Goal: Task Accomplishment & Management: Use online tool/utility

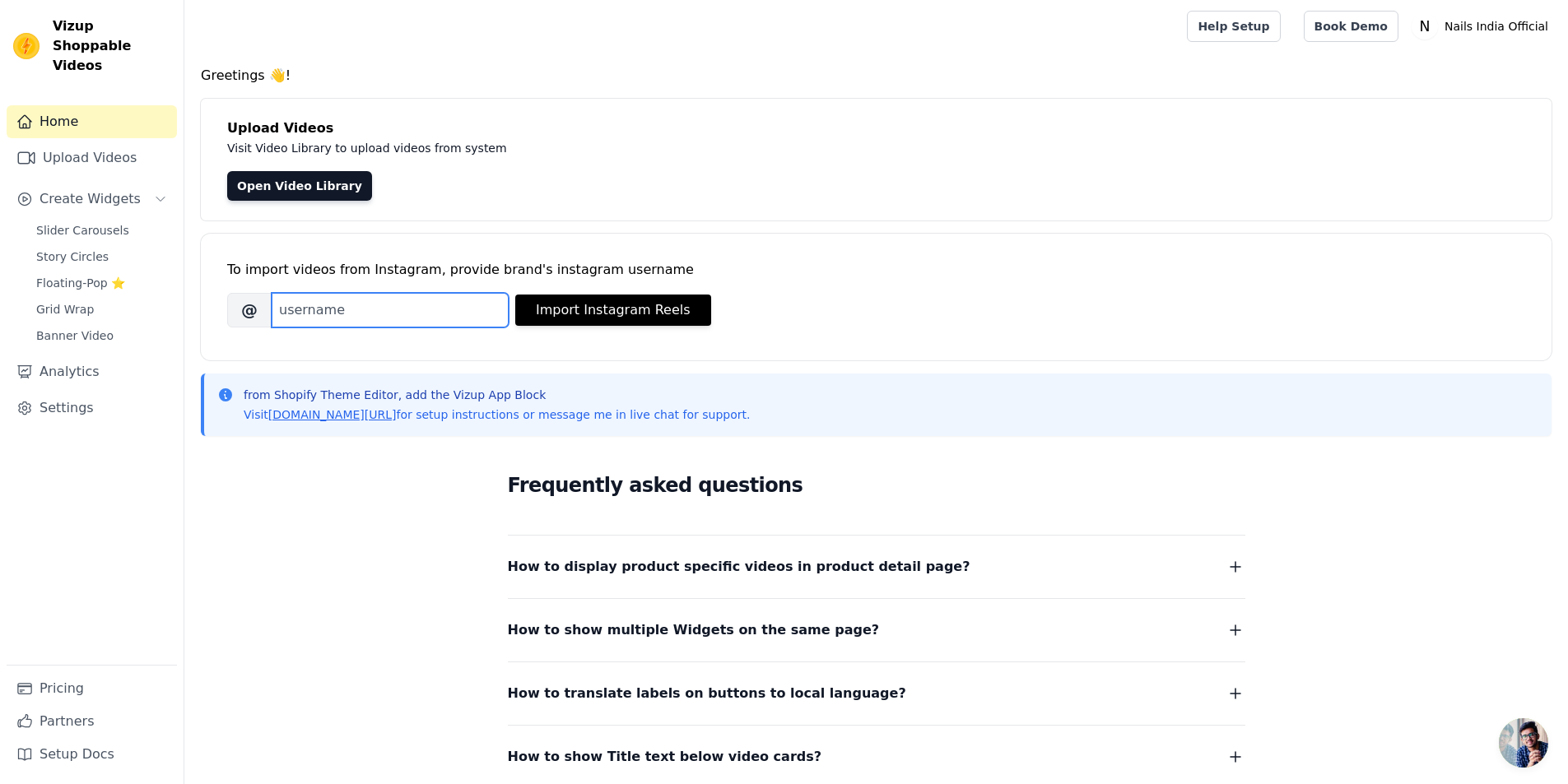
click at [414, 314] on input "Brand's Instagram Username" at bounding box center [390, 309] width 237 height 35
paste input "nailsindiaofficial"
type input "nailsindiaofficial"
click at [648, 316] on button "Import Instagram Reels" at bounding box center [613, 309] width 196 height 31
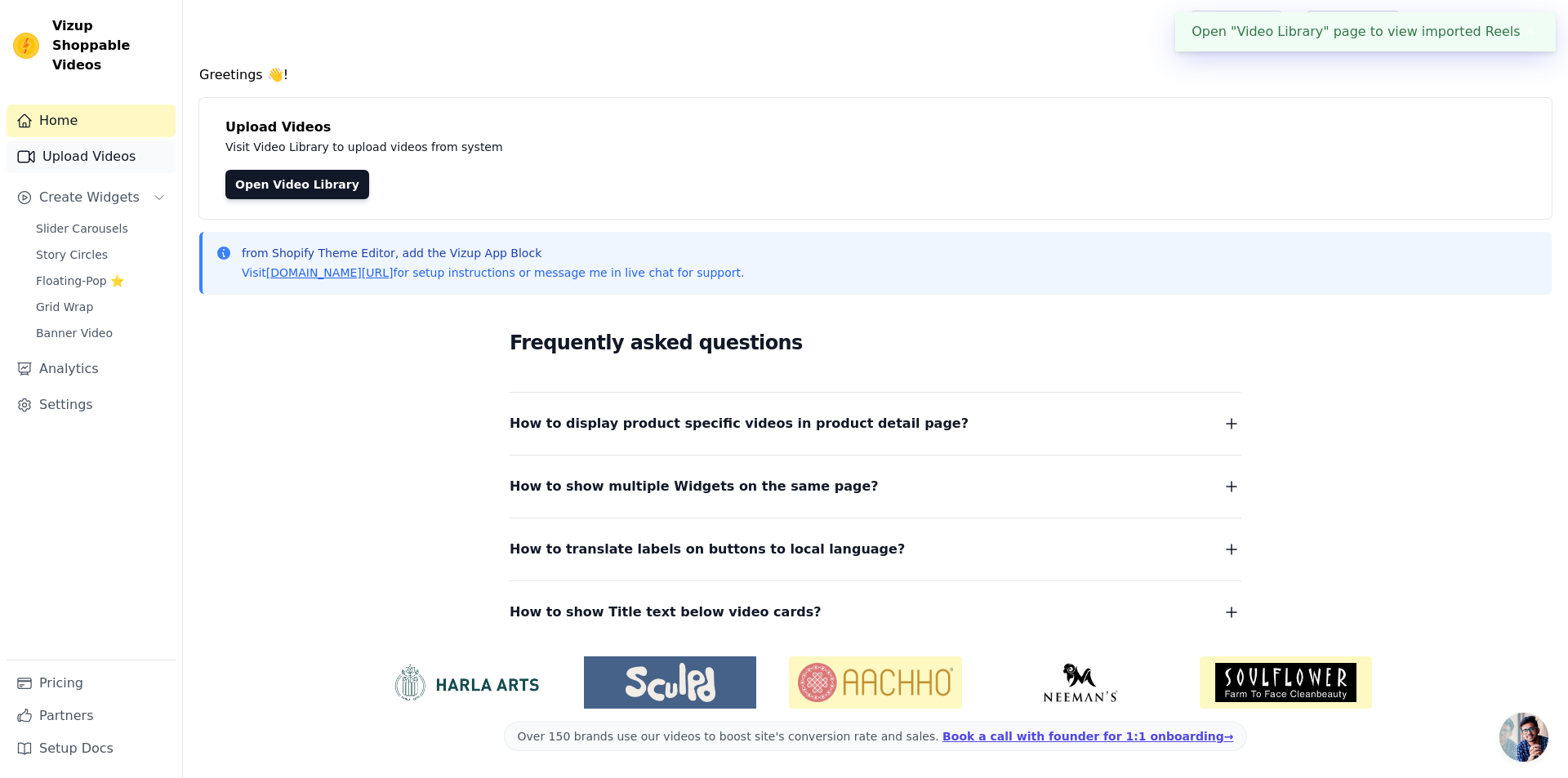
click at [70, 143] on link "Upload Videos" at bounding box center [91, 157] width 169 height 33
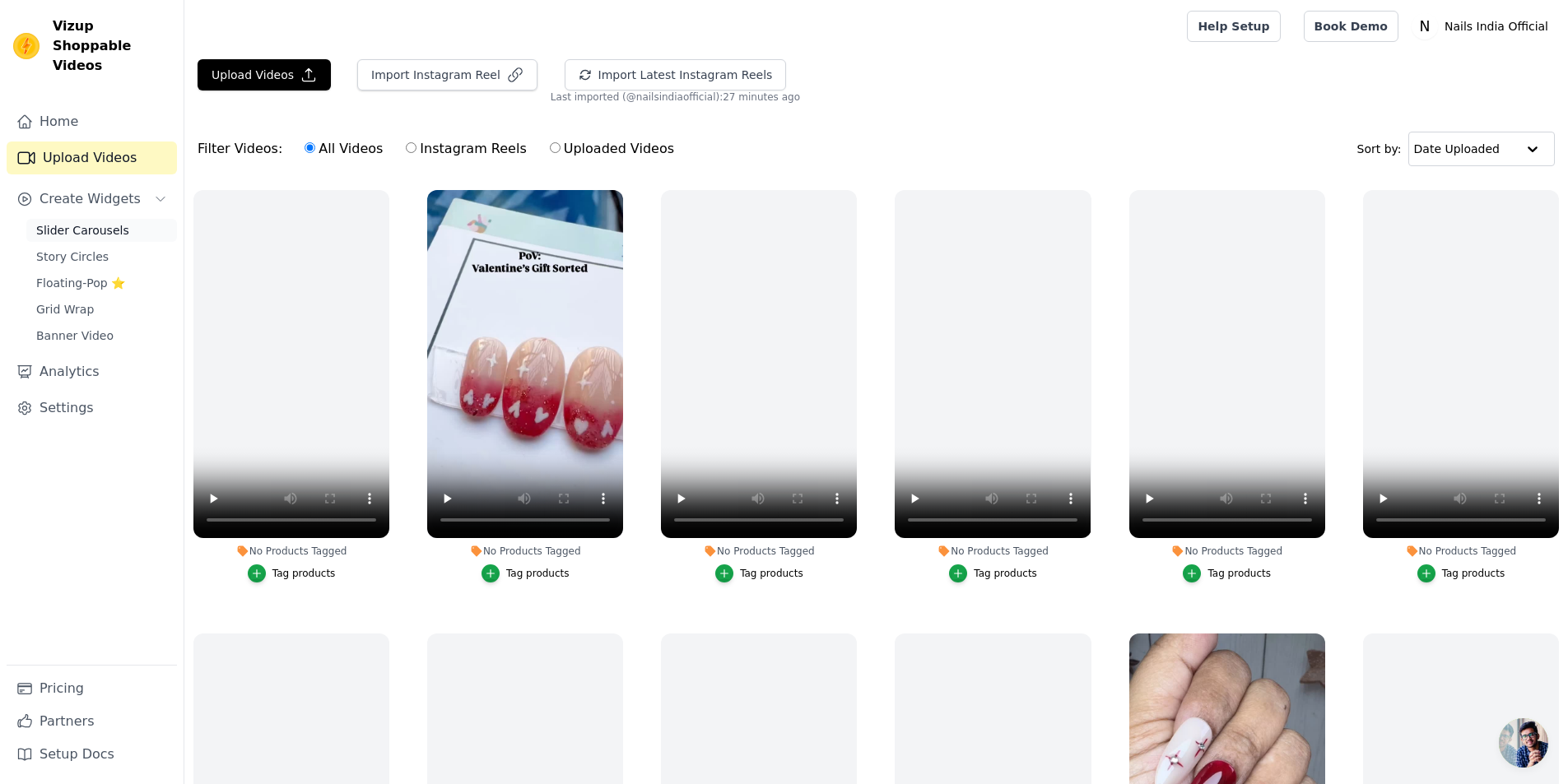
click at [96, 222] on span "Slider Carousels" at bounding box center [83, 231] width 93 height 16
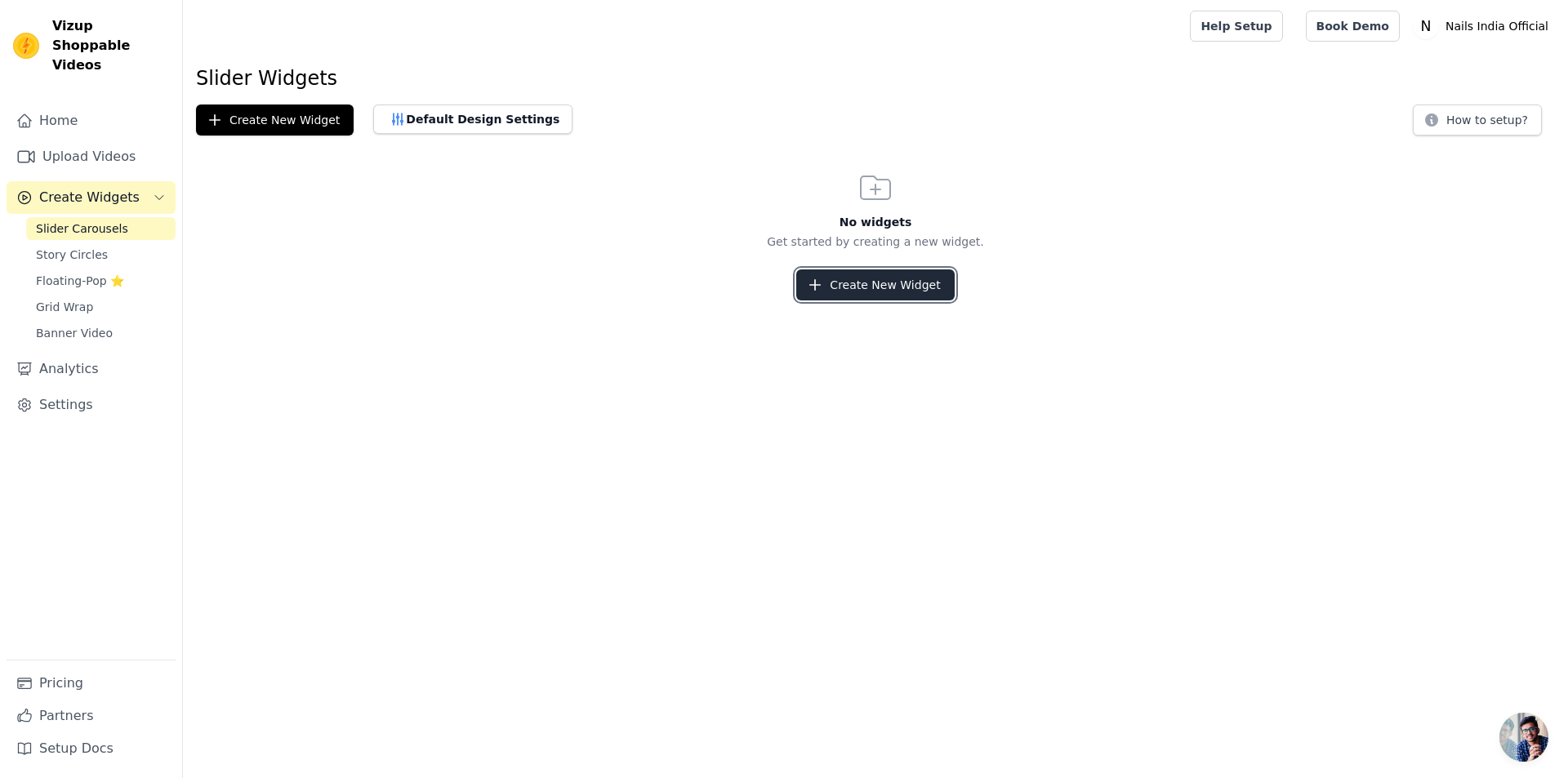
click at [856, 286] on button "Create New Widget" at bounding box center [874, 285] width 158 height 31
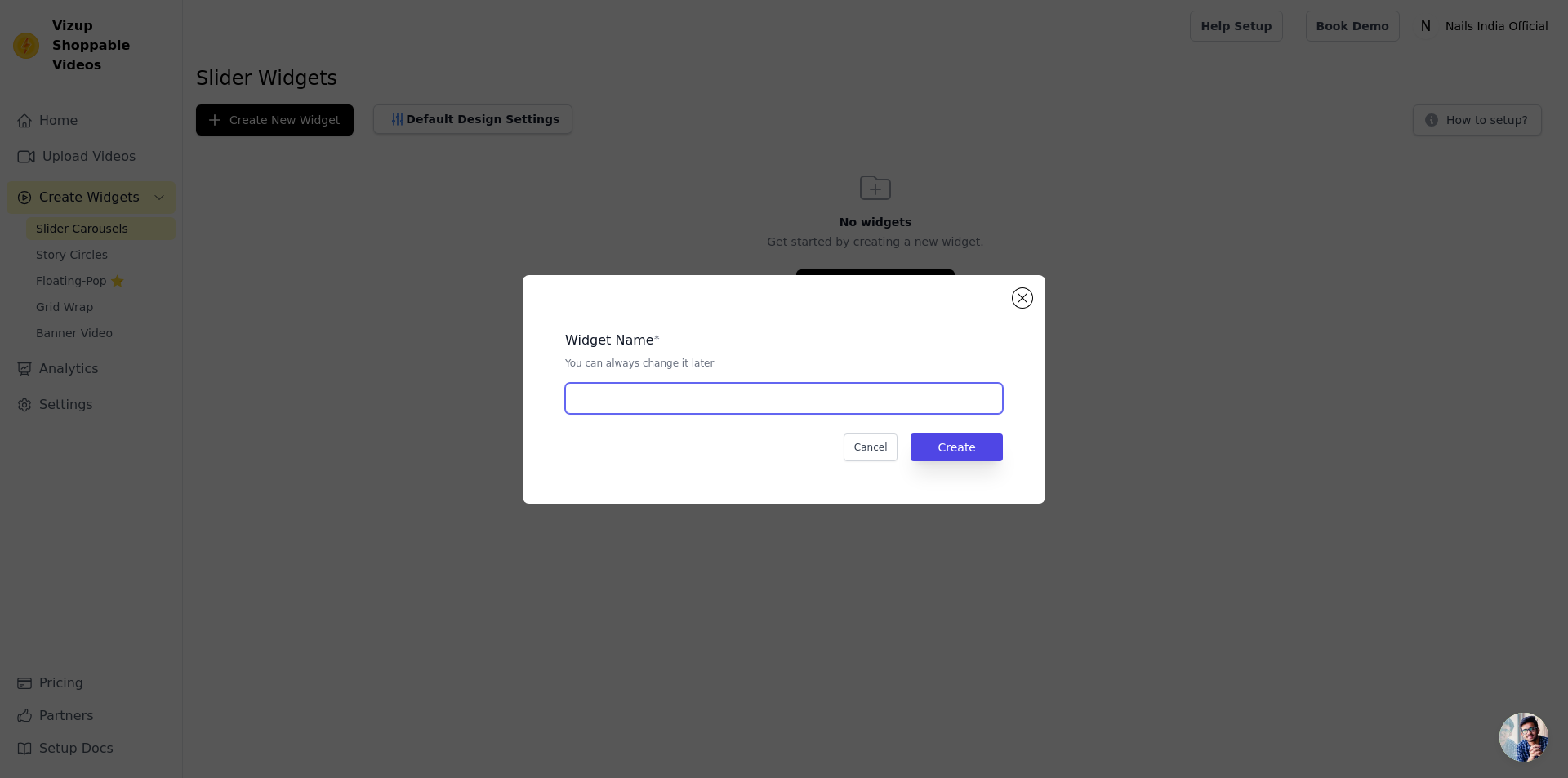
click at [866, 400] on input "text" at bounding box center [784, 398] width 438 height 31
type input "For Website"
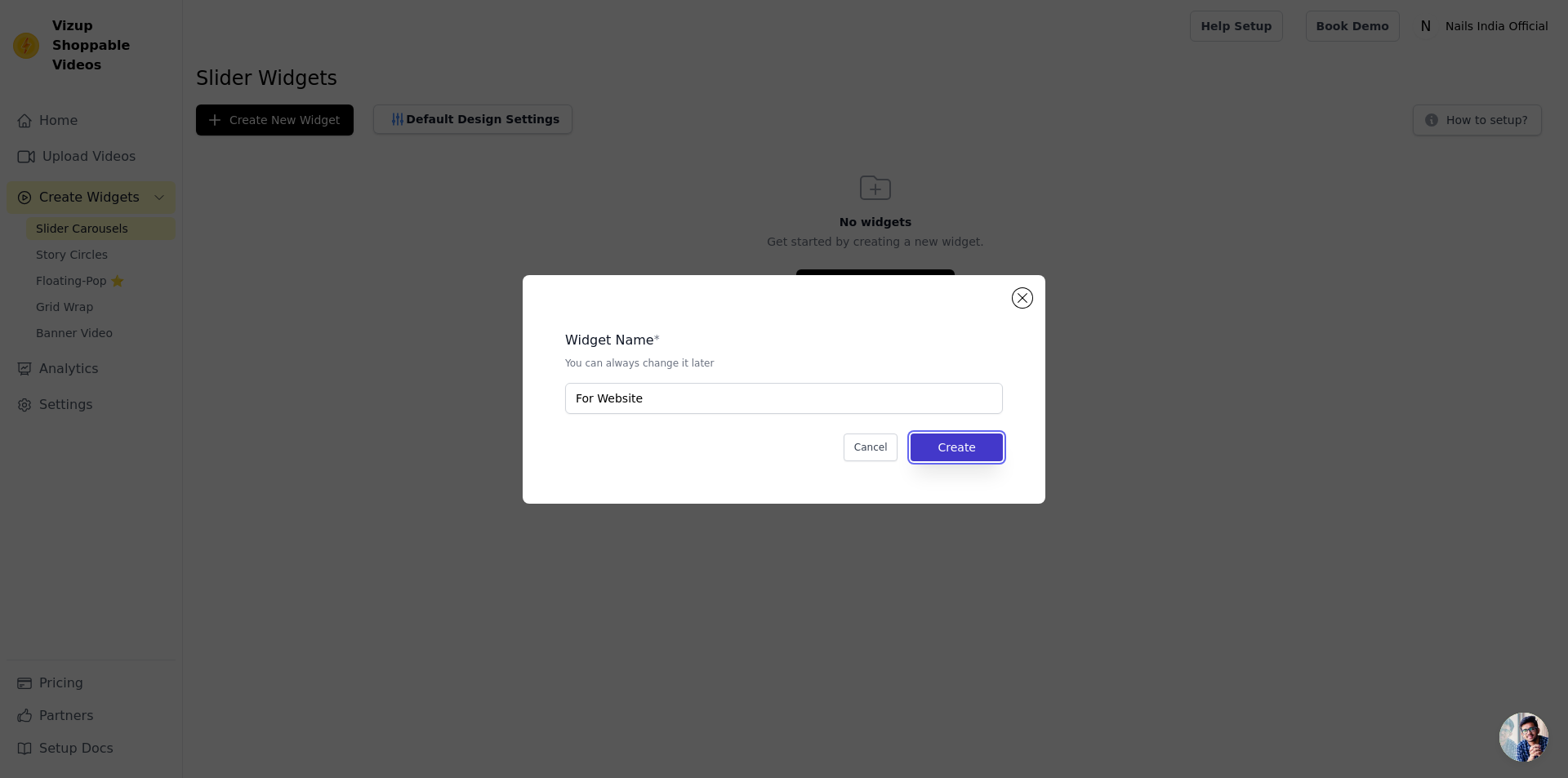
click at [975, 445] on button "Create" at bounding box center [957, 447] width 93 height 28
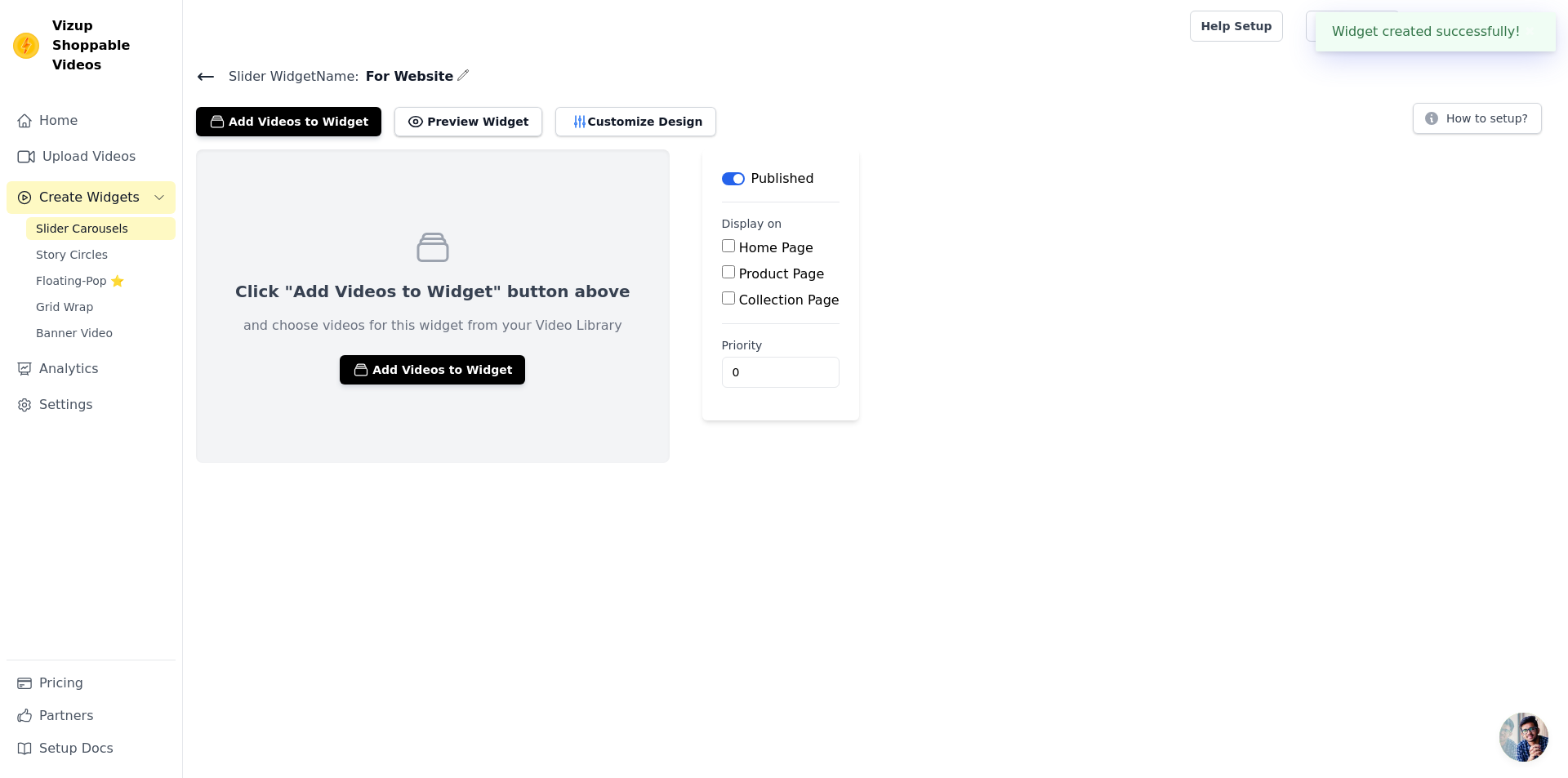
click at [739, 250] on label "Home Page" at bounding box center [776, 247] width 74 height 15
click at [722, 250] on input "Home Page" at bounding box center [728, 246] width 13 height 13
checkbox input "true"
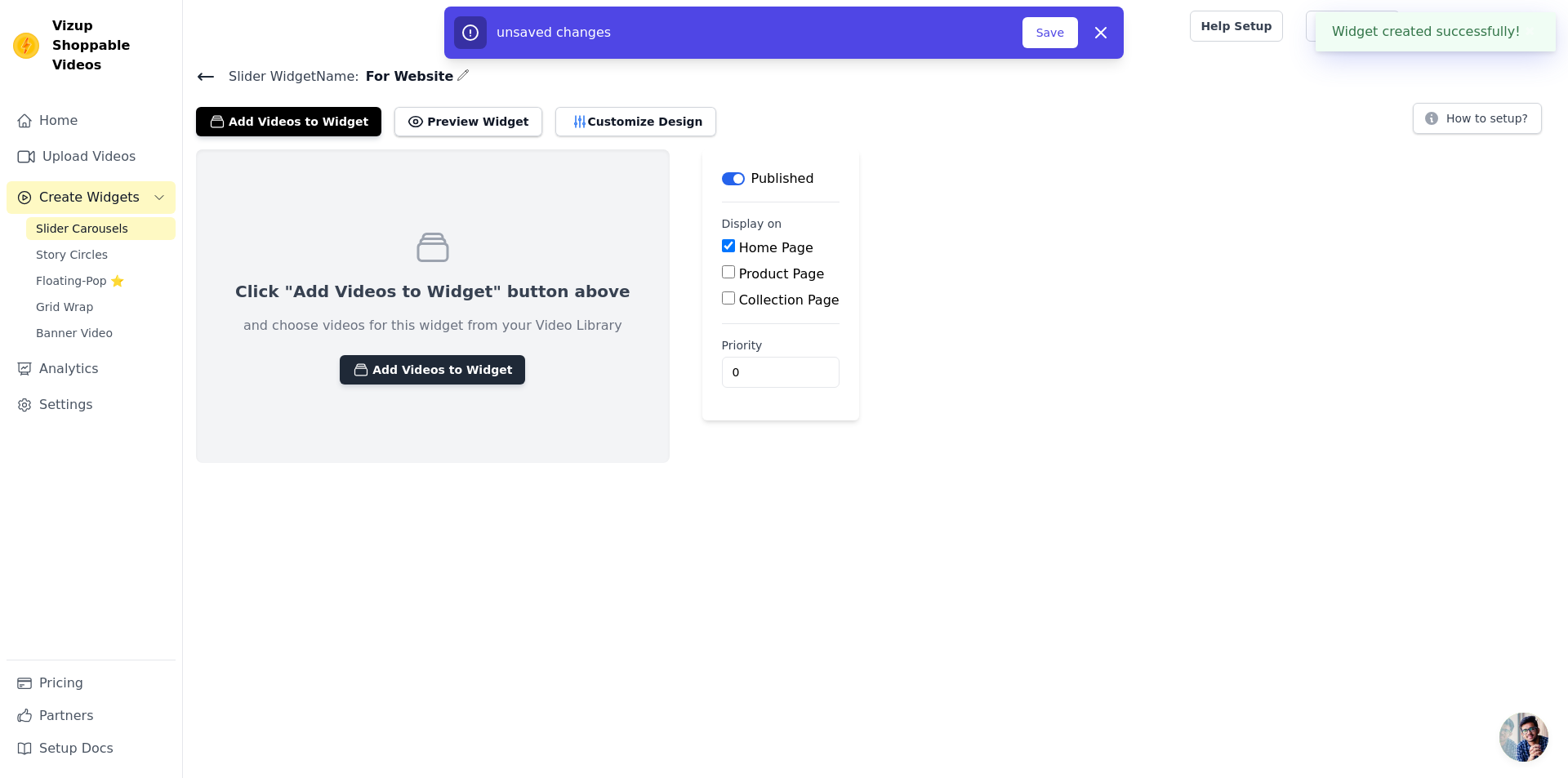
click at [444, 370] on button "Add Videos to Widget" at bounding box center [433, 369] width 185 height 29
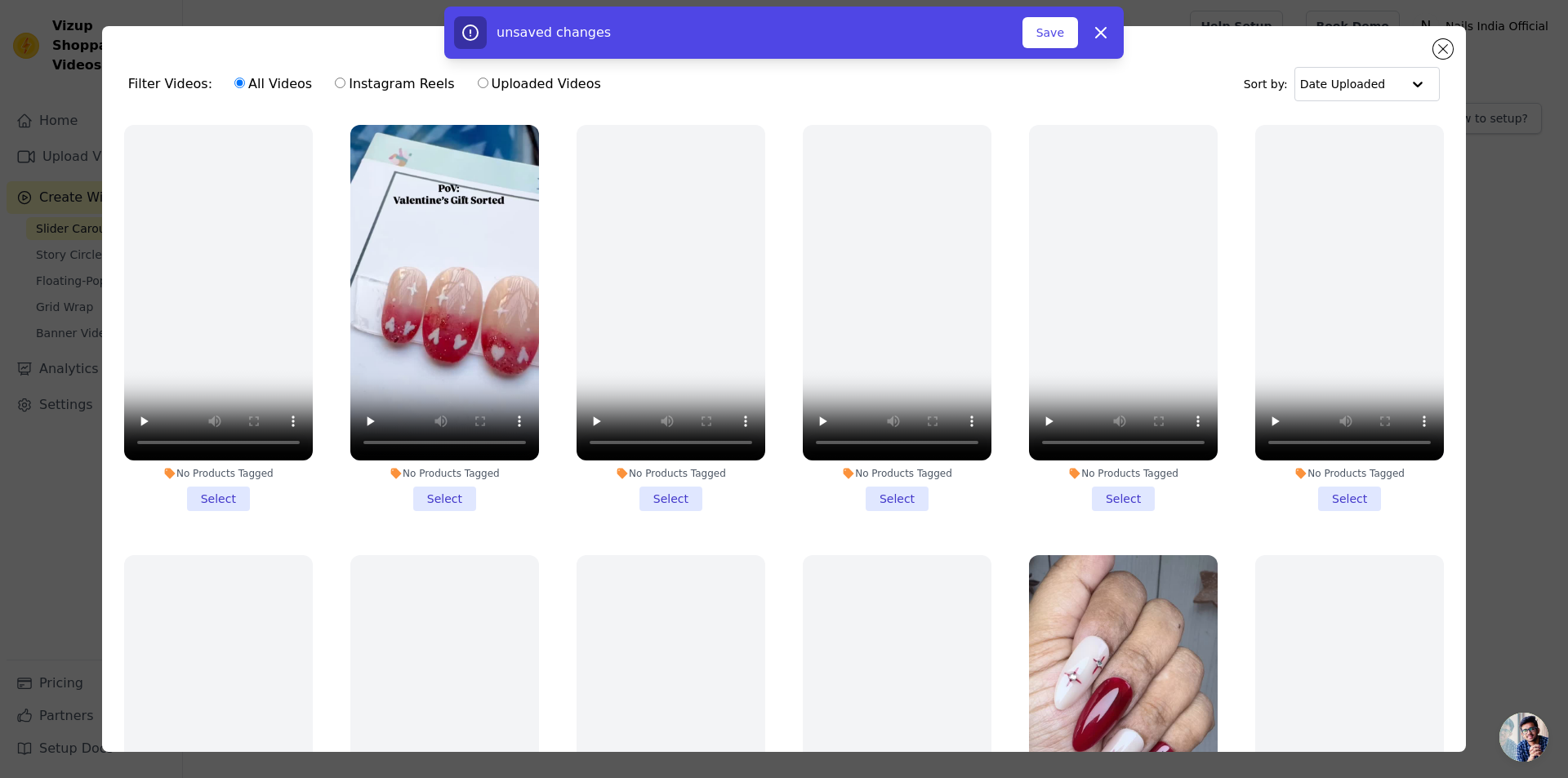
click at [448, 494] on li "No Products Tagged Select" at bounding box center [444, 318] width 189 height 386
click at [0, 0] on input "No Products Tagged Select" at bounding box center [0, 0] width 0 height 0
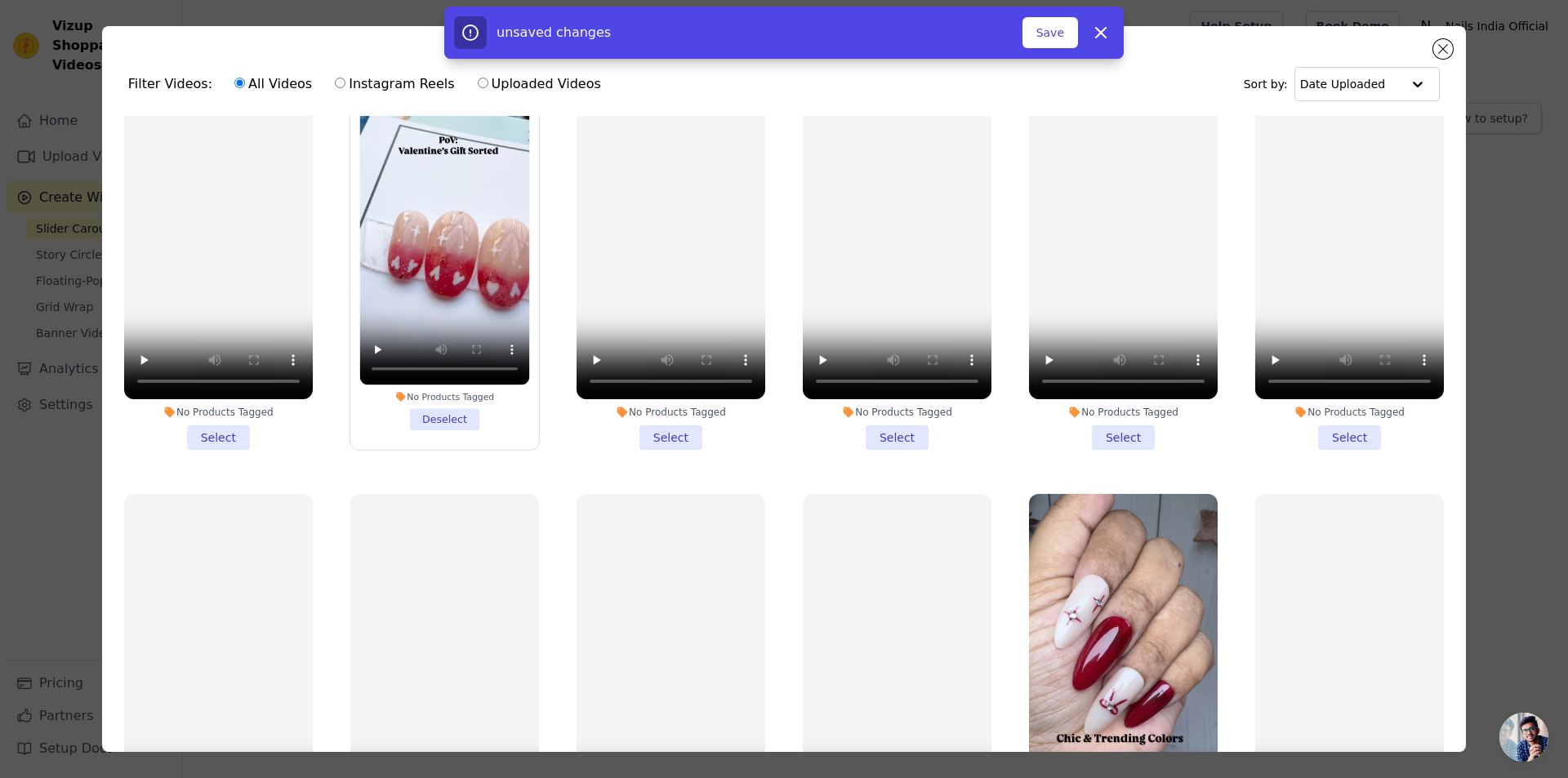
scroll to position [327, 0]
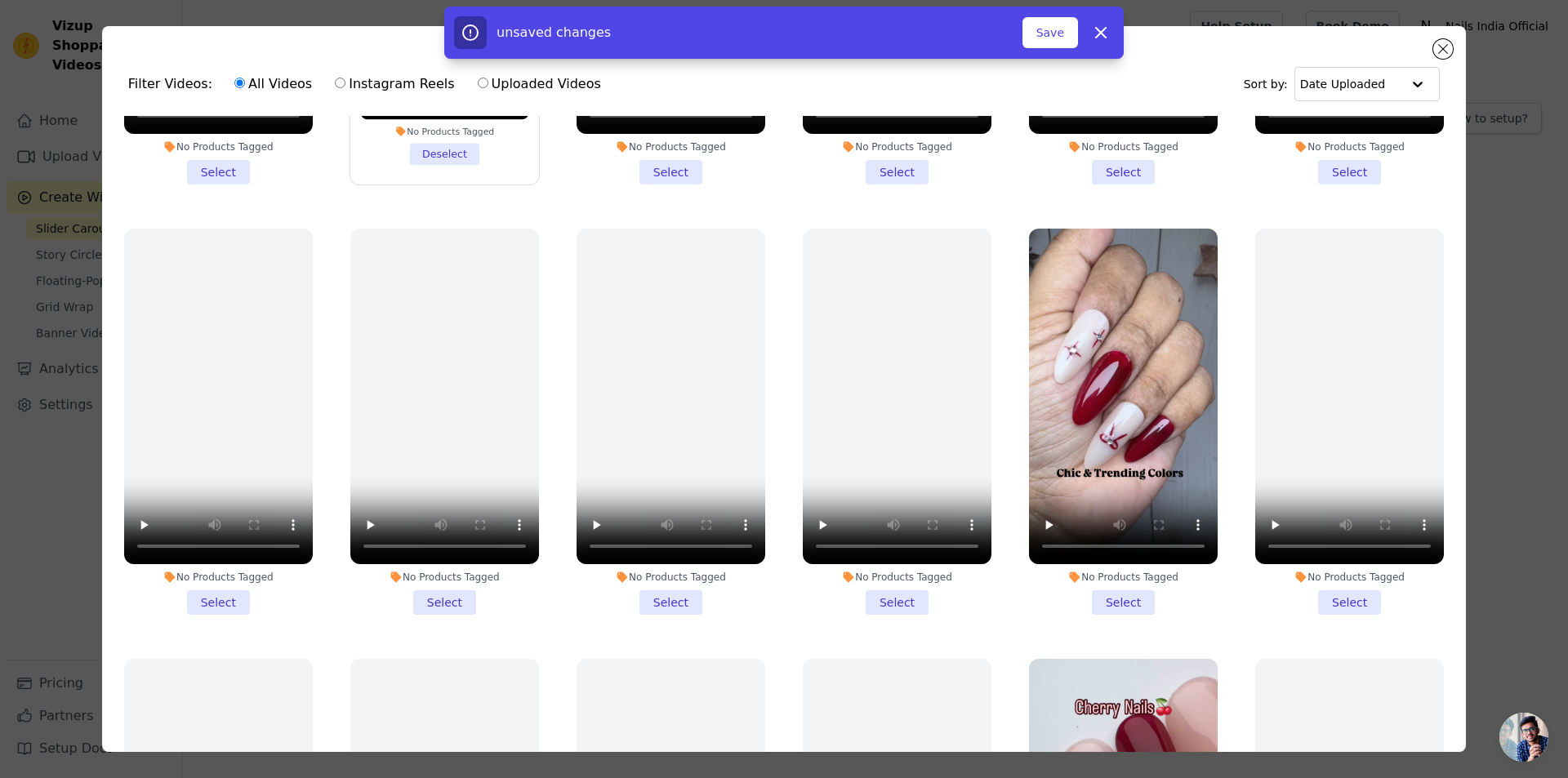
click at [1115, 588] on li "No Products Tagged Select" at bounding box center [1124, 422] width 189 height 386
click at [0, 0] on input "No Products Tagged Select" at bounding box center [0, 0] width 0 height 0
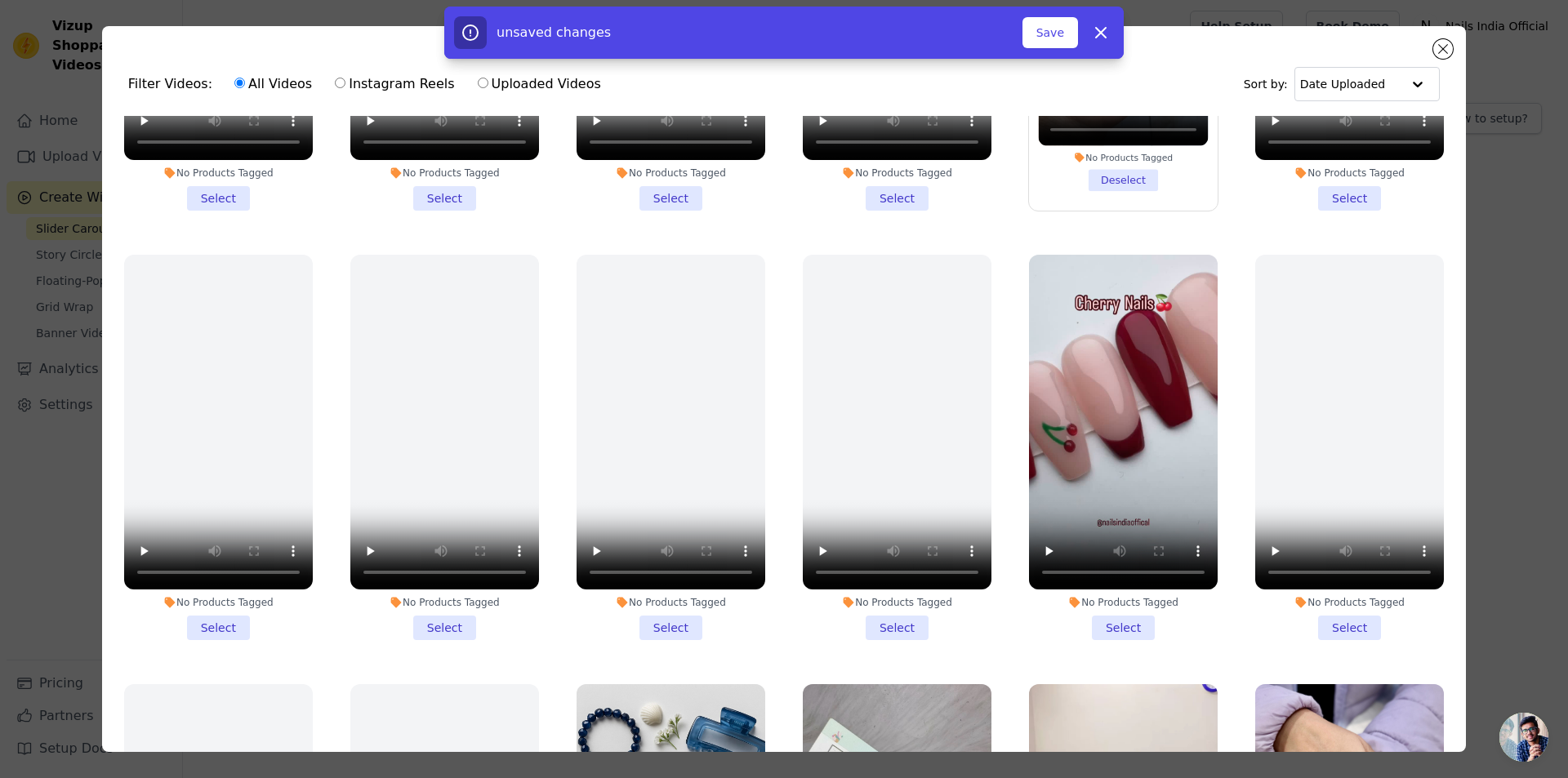
scroll to position [734, 0]
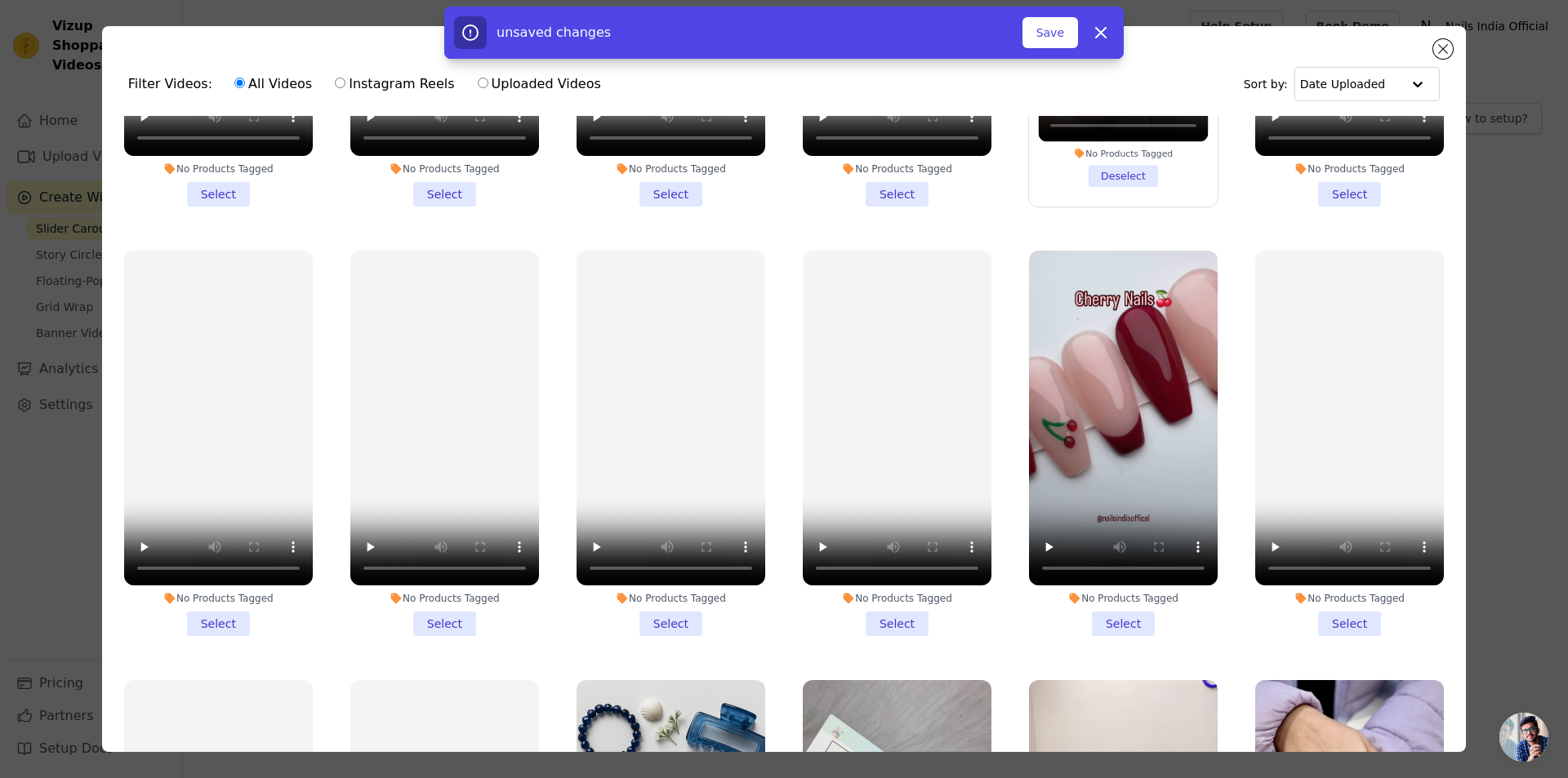
click at [1109, 598] on li "No Products Tagged Select" at bounding box center [1124, 444] width 189 height 386
click at [0, 0] on input "No Products Tagged Select" at bounding box center [0, 0] width 0 height 0
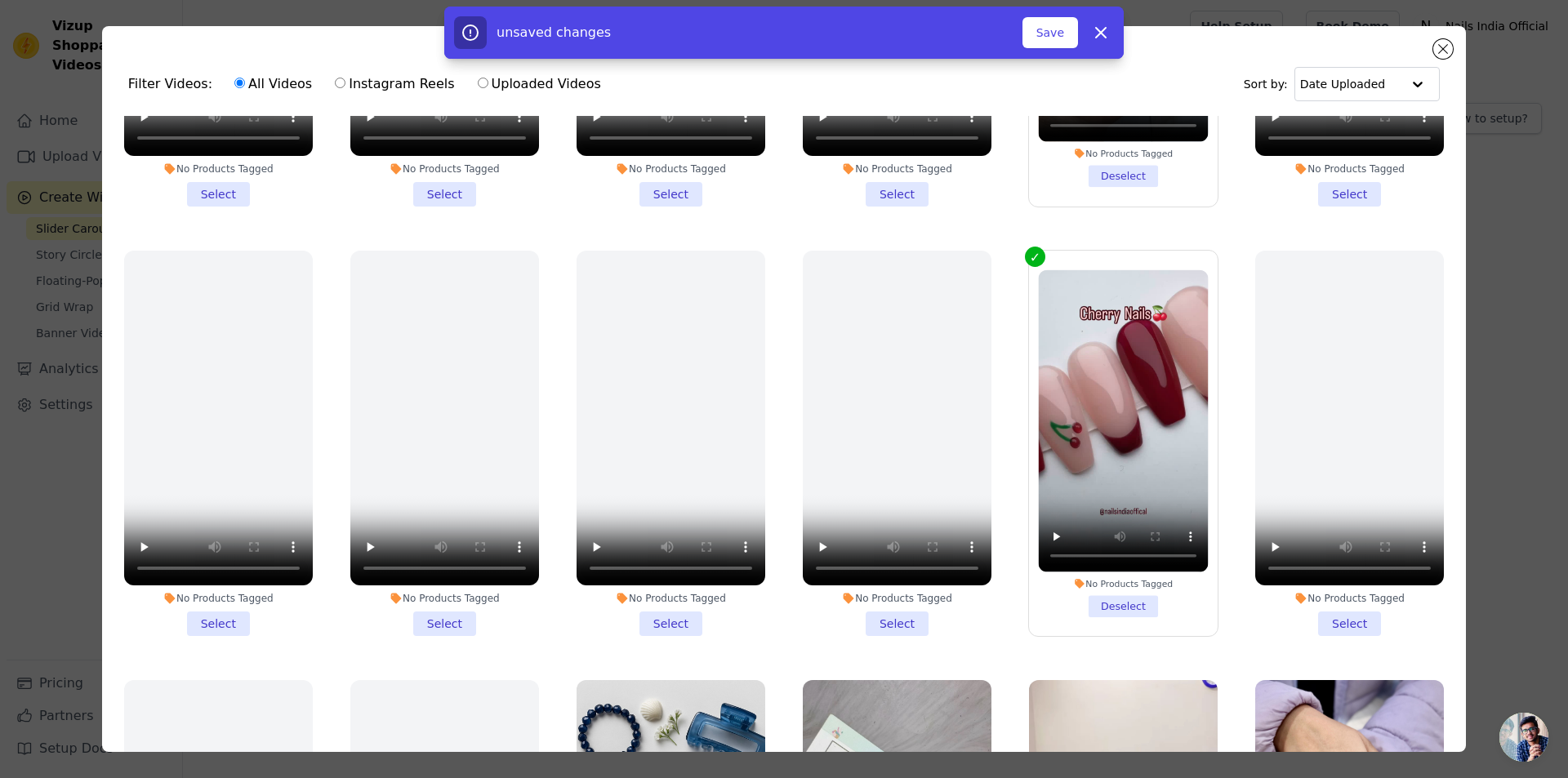
scroll to position [1143, 0]
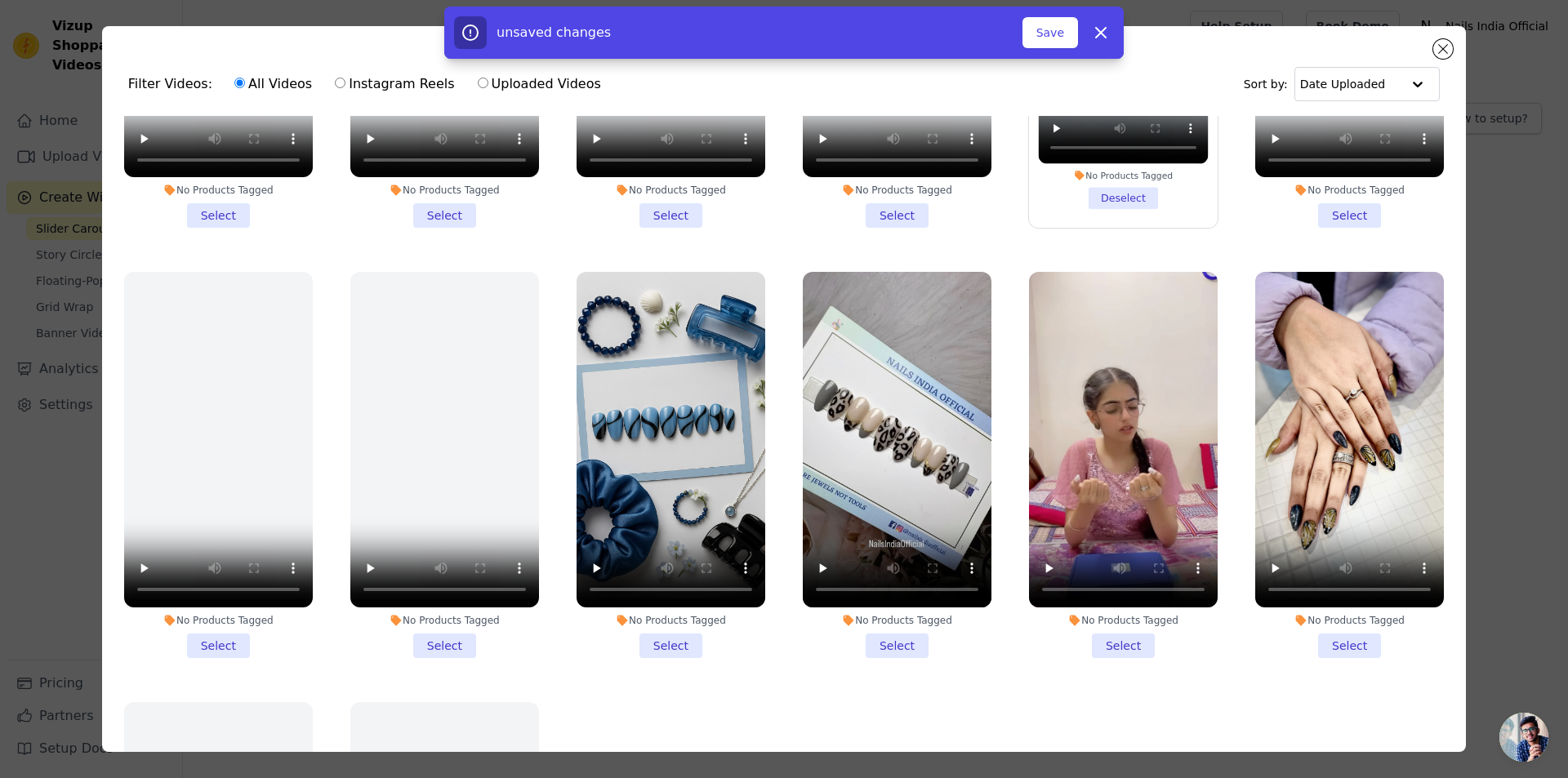
click at [881, 615] on li "No Products Tagged Select" at bounding box center [898, 465] width 189 height 386
click at [0, 0] on input "No Products Tagged Select" at bounding box center [0, 0] width 0 height 0
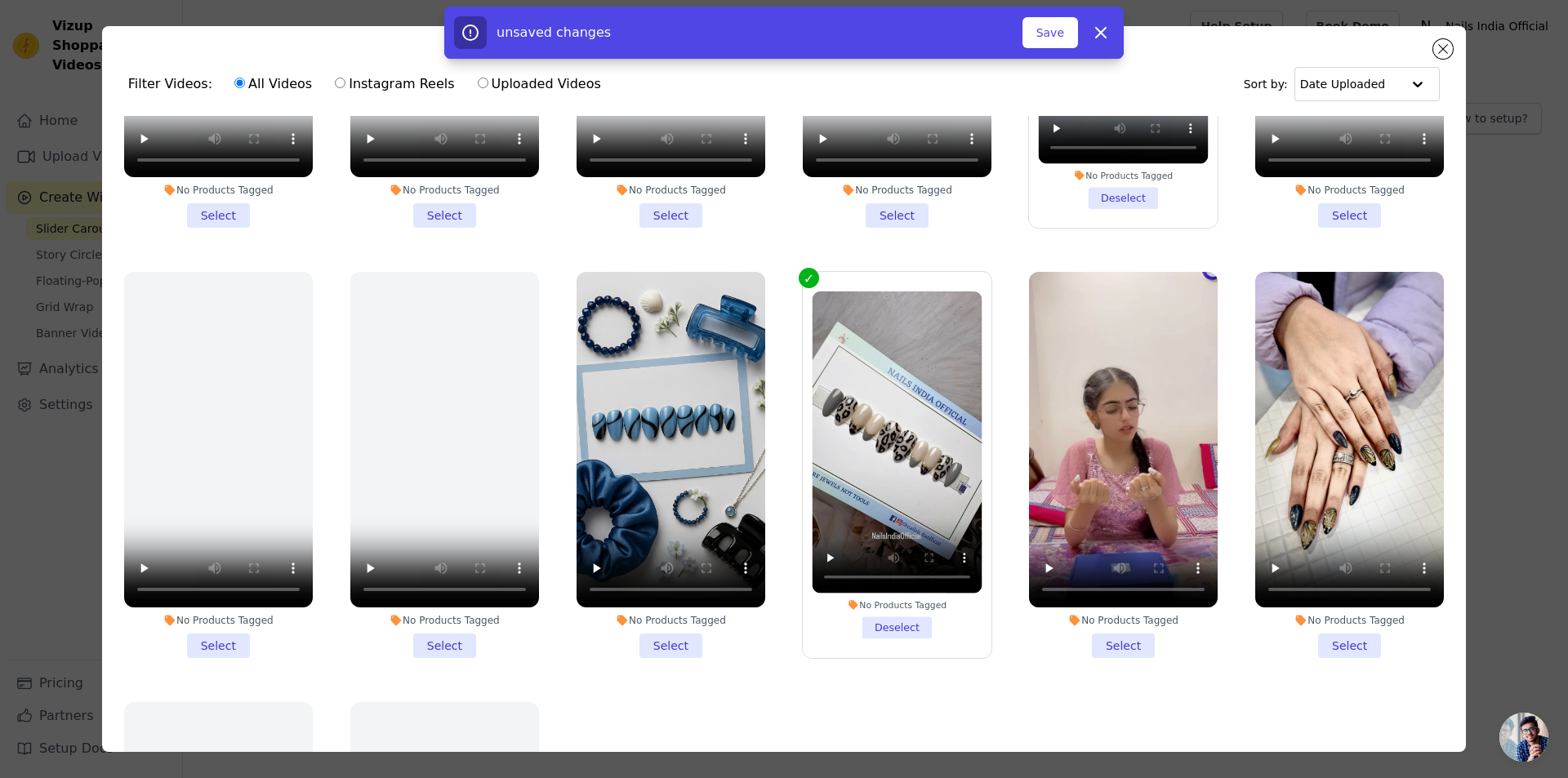
click at [671, 619] on li "No Products Tagged Select" at bounding box center [670, 465] width 189 height 386
click at [0, 0] on input "No Products Tagged Select" at bounding box center [0, 0] width 0 height 0
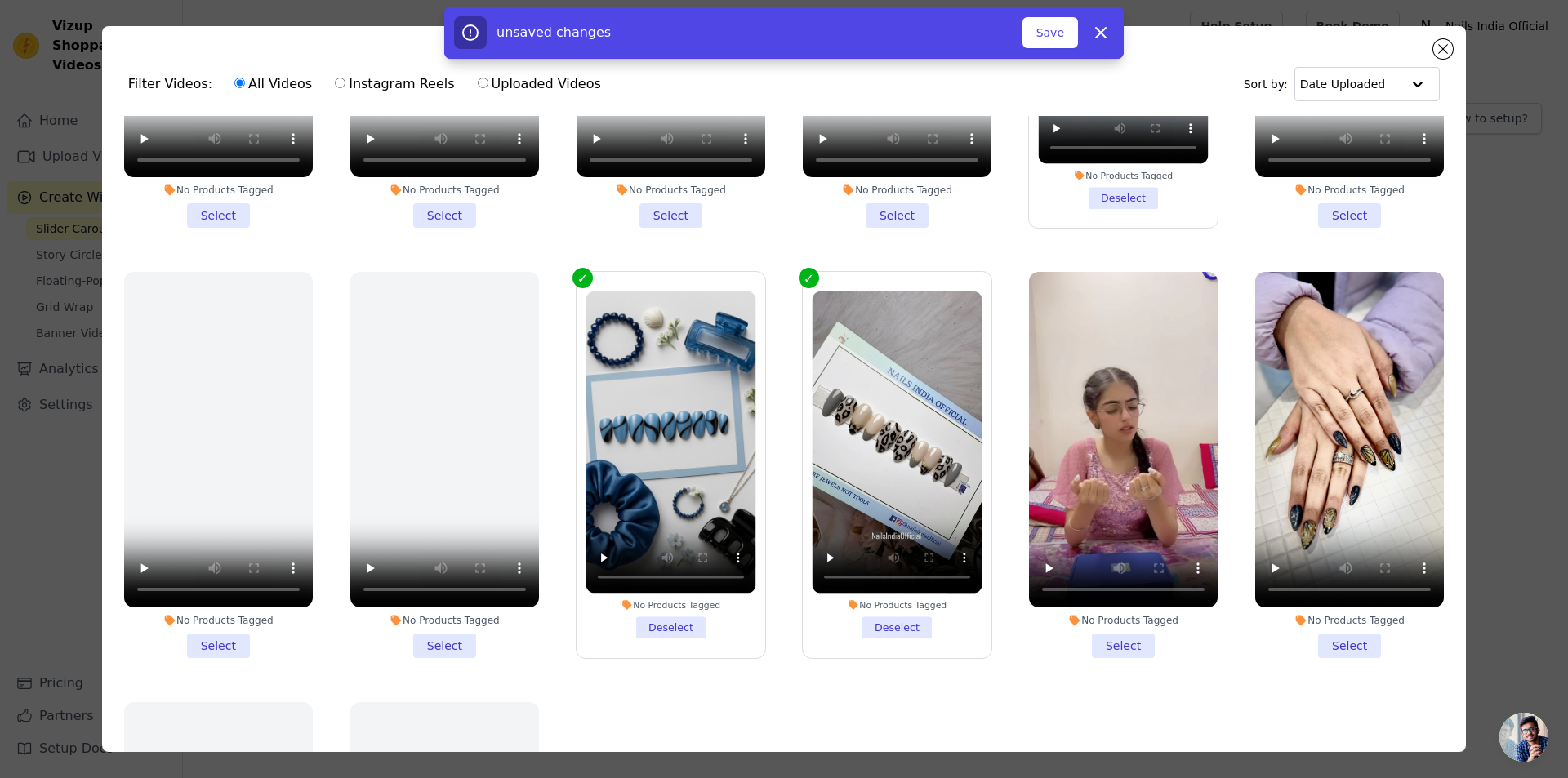
click at [1337, 620] on li "No Products Tagged Select" at bounding box center [1350, 465] width 189 height 386
click at [0, 0] on input "No Products Tagged Select" at bounding box center [0, 0] width 0 height 0
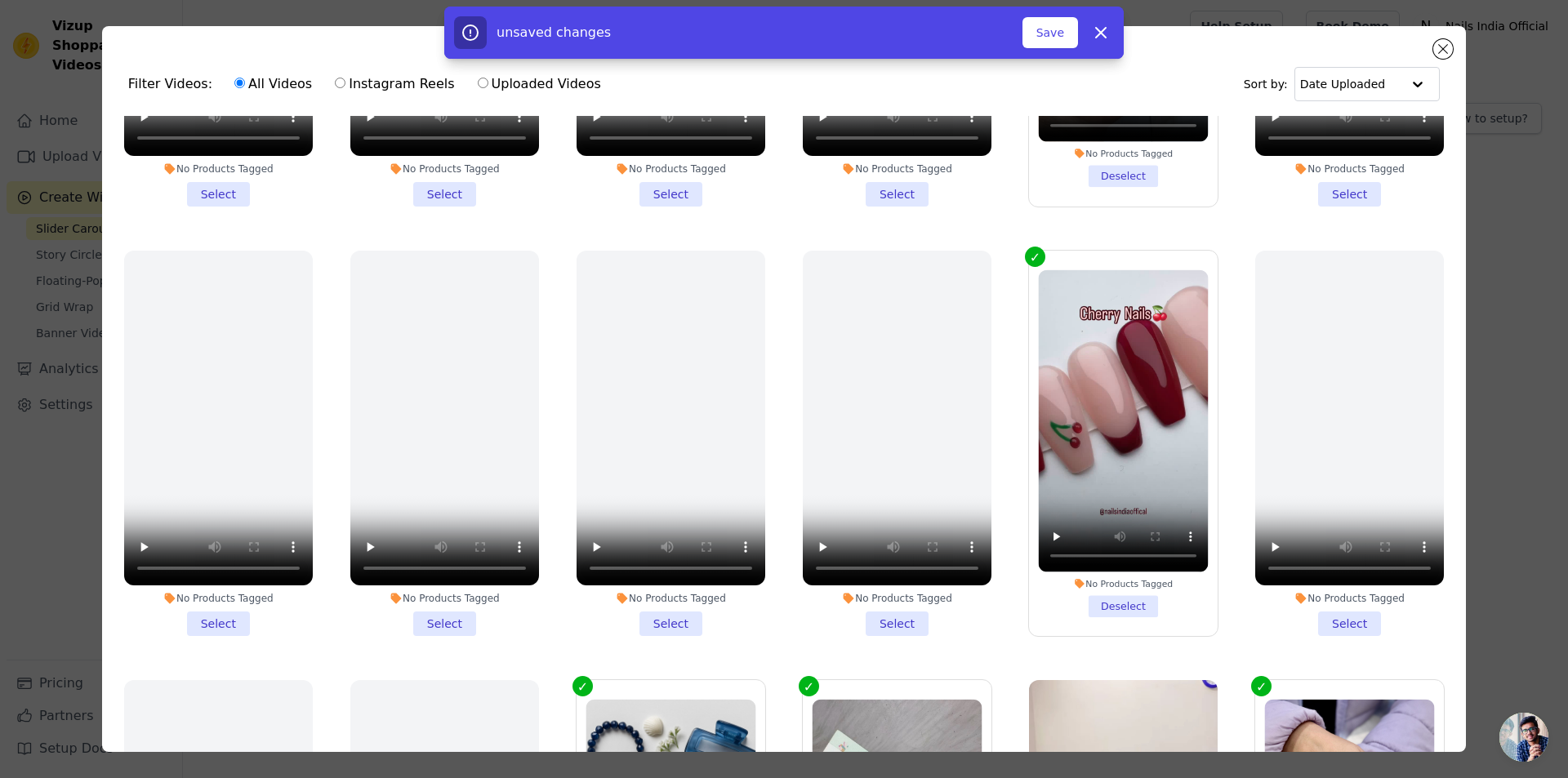
scroll to position [1306, 0]
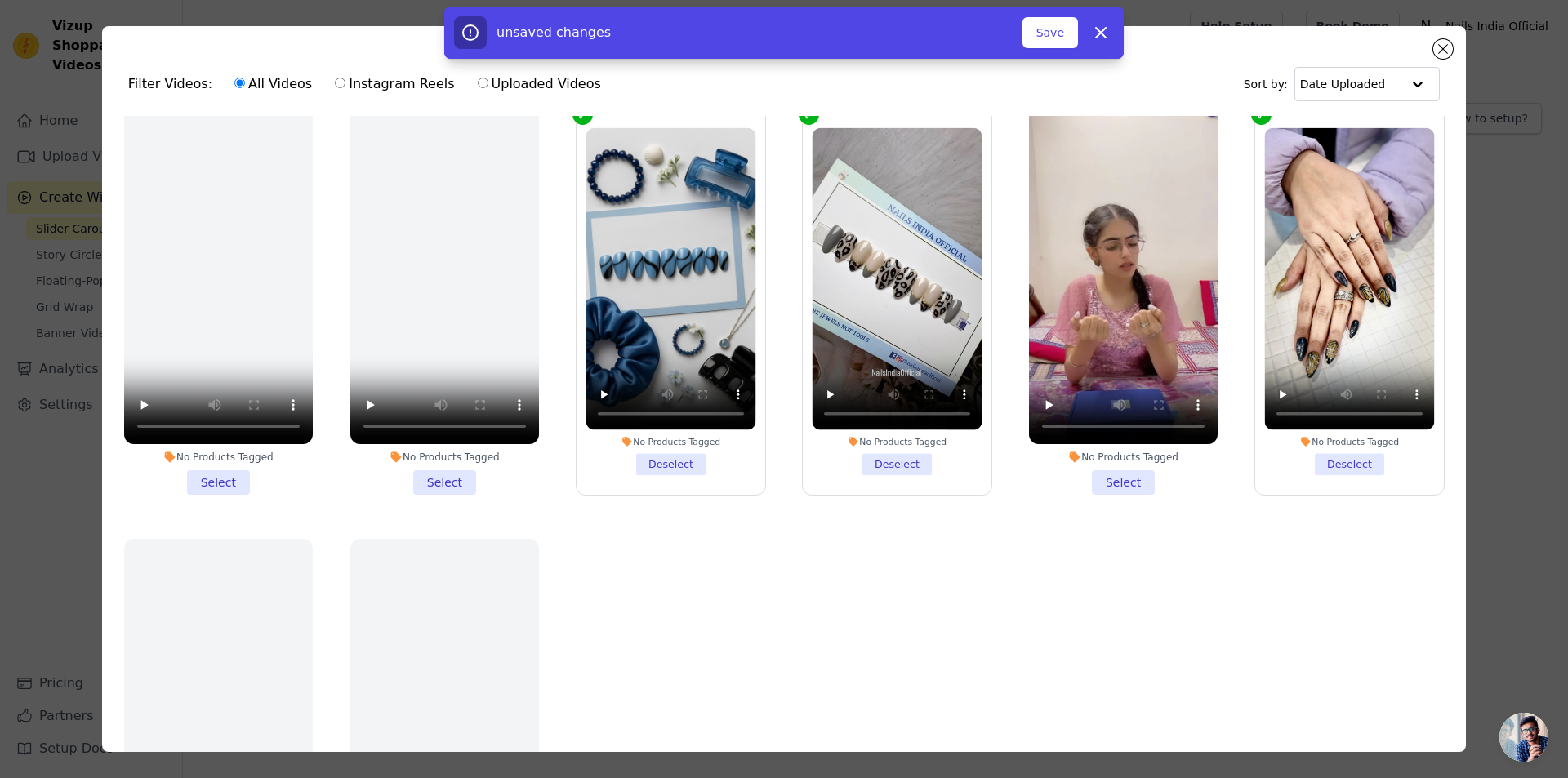
click at [1118, 460] on li "No Products Tagged Select" at bounding box center [1124, 302] width 189 height 386
click at [0, 0] on input "No Products Tagged Select" at bounding box center [0, 0] width 0 height 0
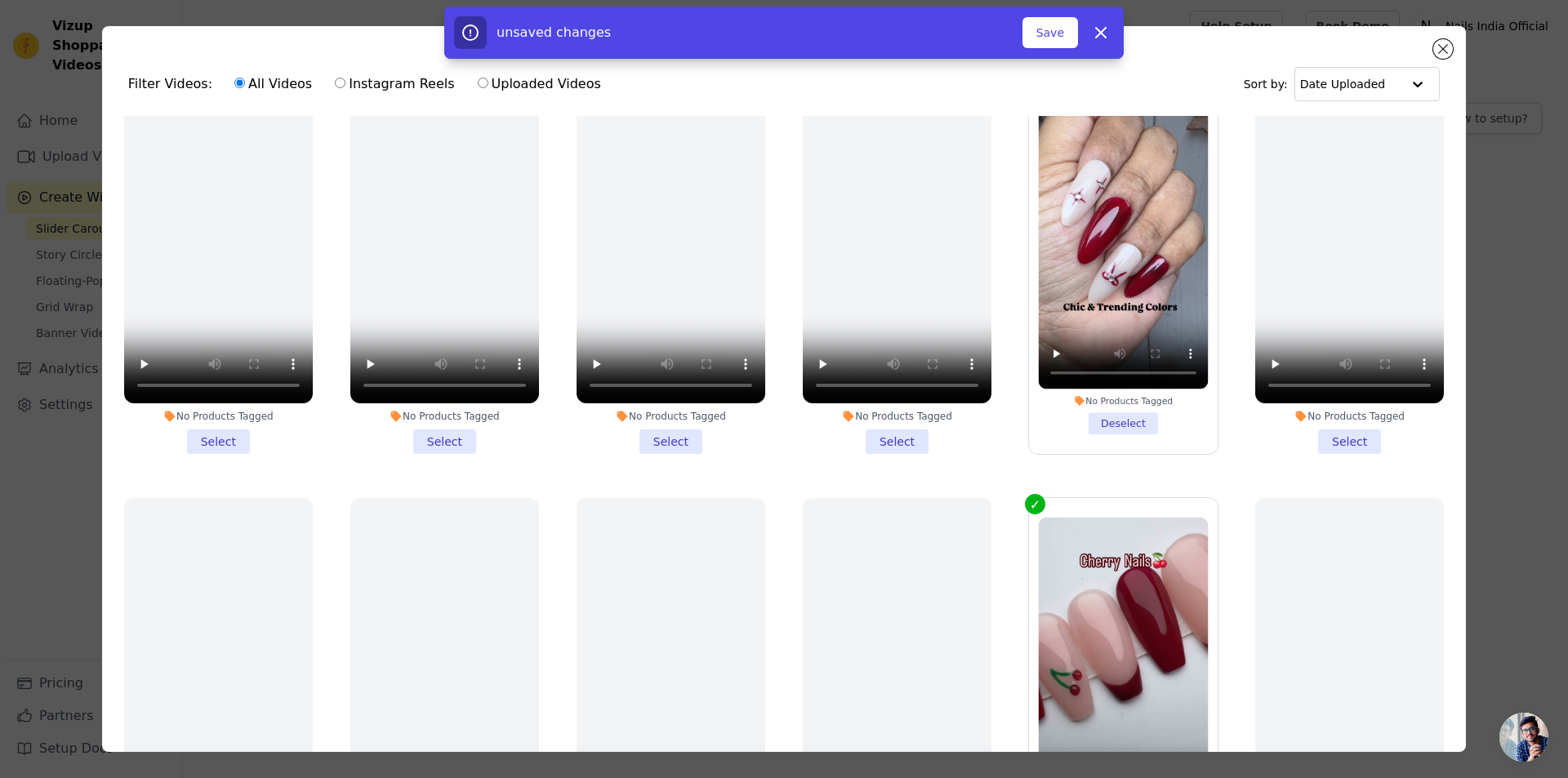
scroll to position [327, 0]
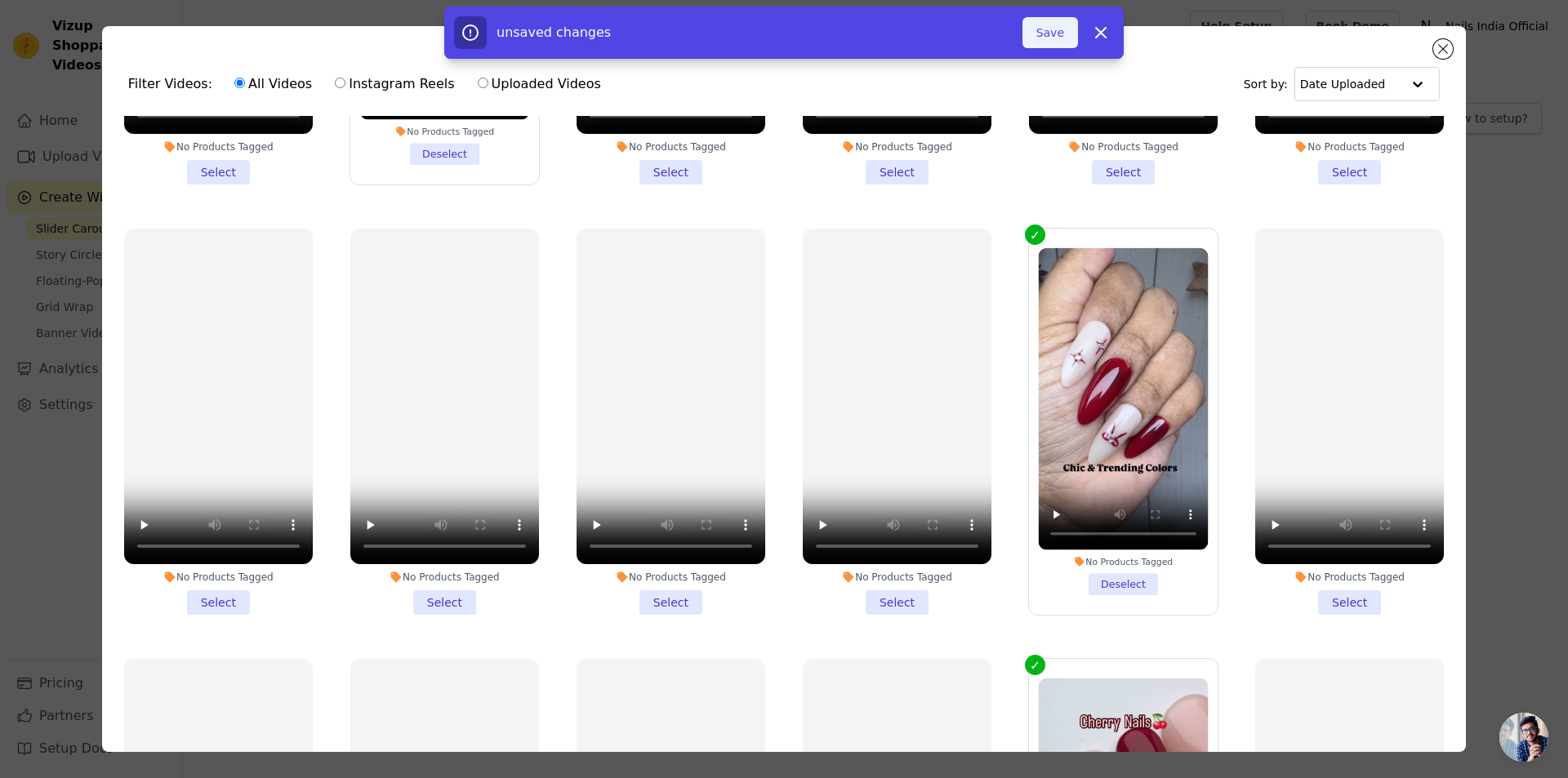
click at [1040, 28] on button "Save" at bounding box center [1050, 32] width 55 height 31
click at [1017, 32] on button "Add To Widget" at bounding box center [1023, 32] width 110 height 31
